Goal: Transaction & Acquisition: Download file/media

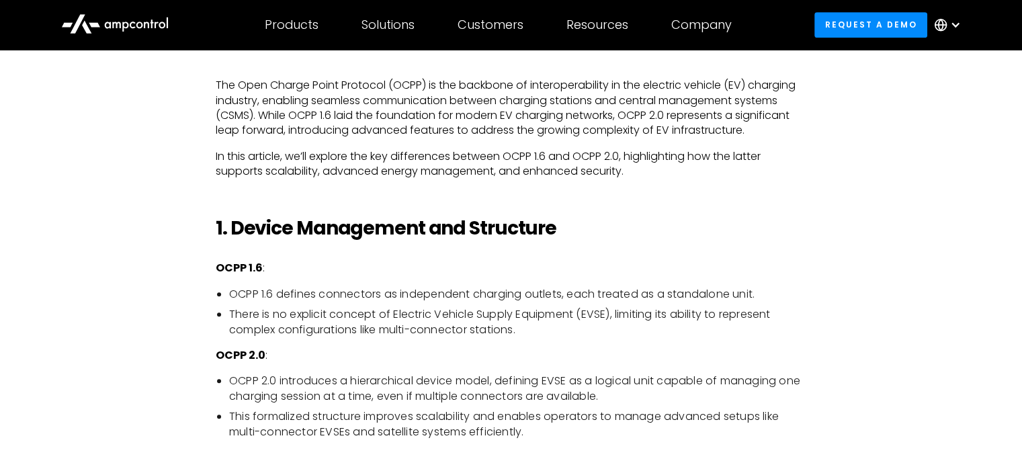
scroll to position [873, 0]
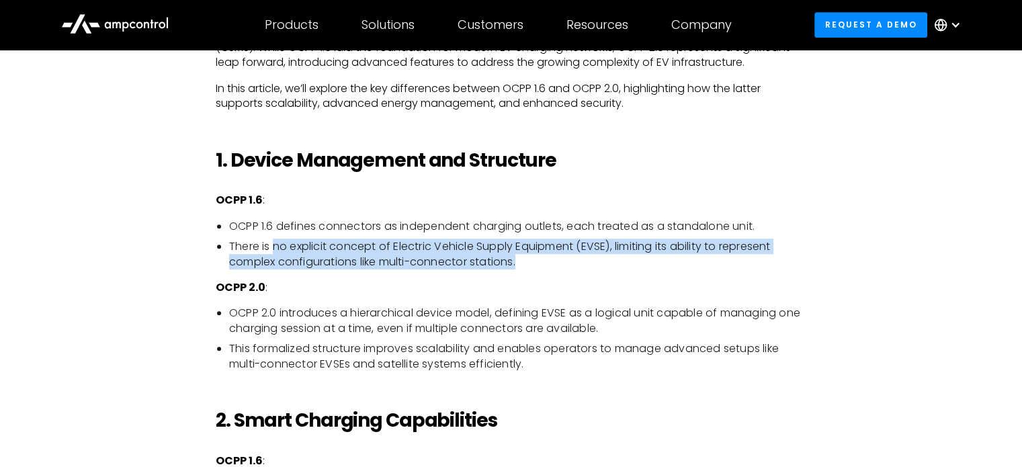
drag, startPoint x: 275, startPoint y: 247, endPoint x: 527, endPoint y: 265, distance: 253.3
click at [527, 265] on li "There is no explicit concept of Electric Vehicle Supply Equipment (EVSE), limit…" at bounding box center [517, 254] width 577 height 30
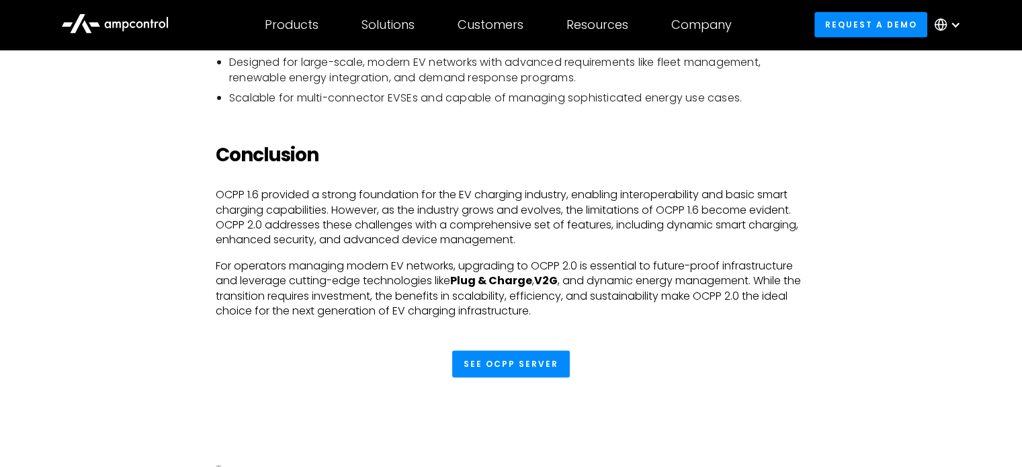
scroll to position [3225, 0]
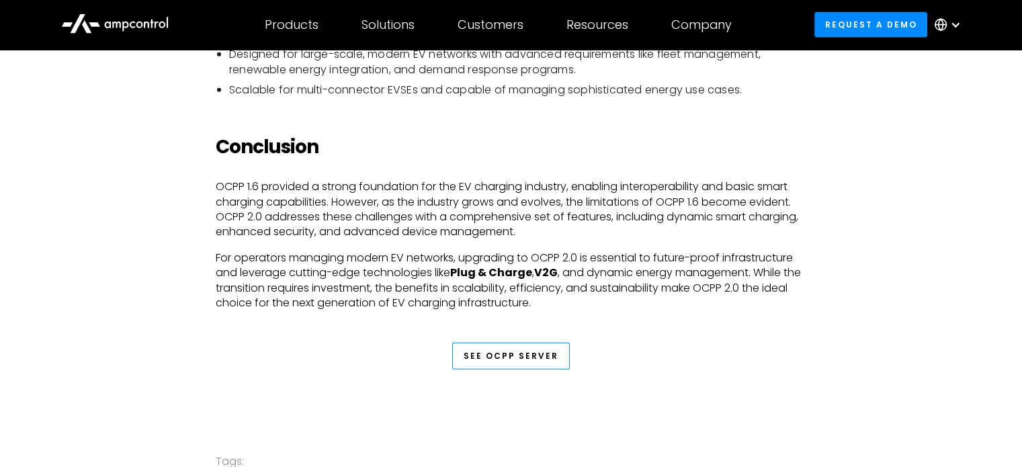
click at [513, 357] on link "See OCPP Server" at bounding box center [511, 356] width 118 height 27
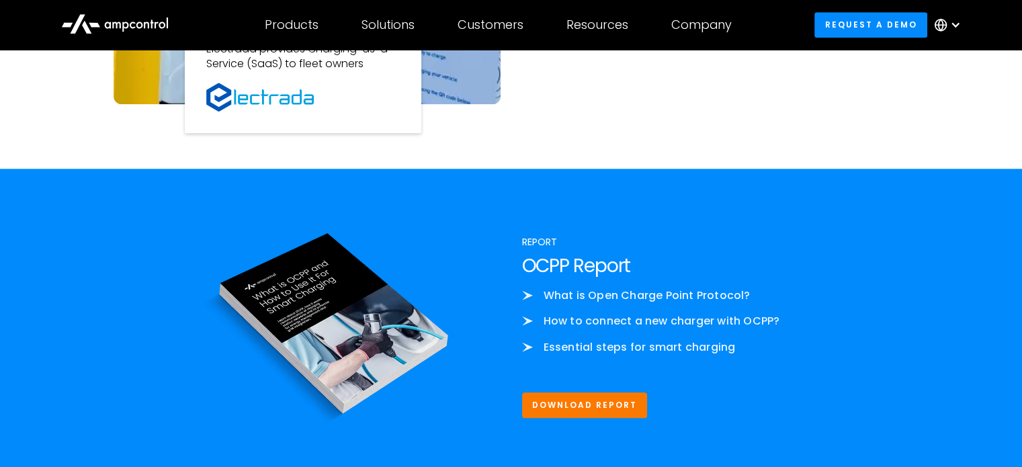
scroll to position [1478, 0]
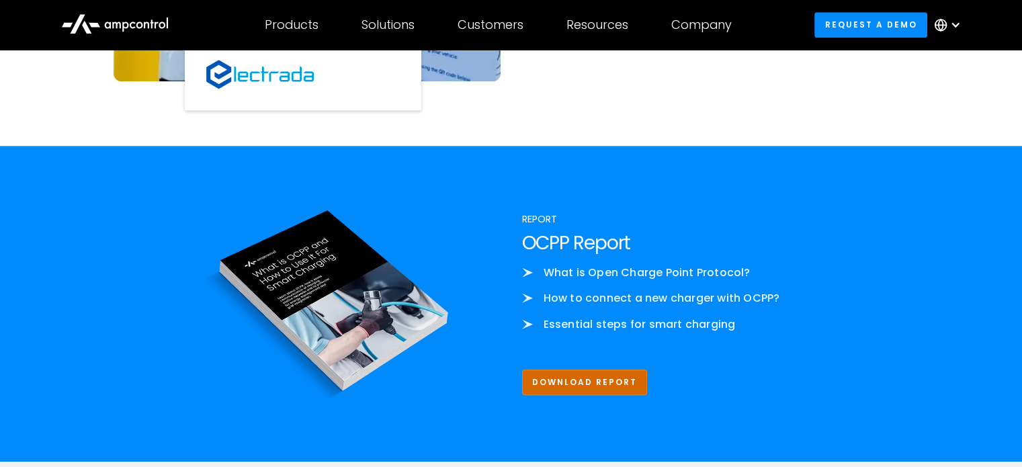
click at [607, 382] on link "Download Report" at bounding box center [585, 382] width 126 height 25
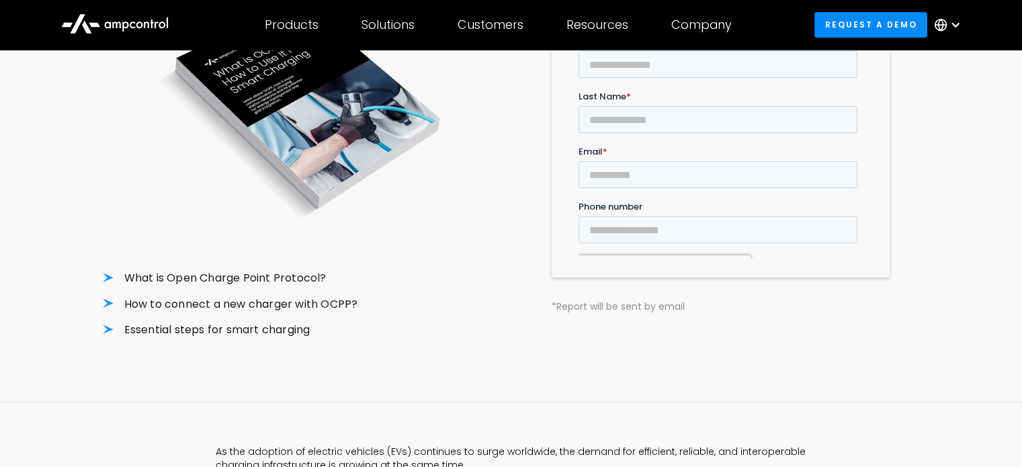
scroll to position [269, 0]
